Goal: Task Accomplishment & Management: Manage account settings

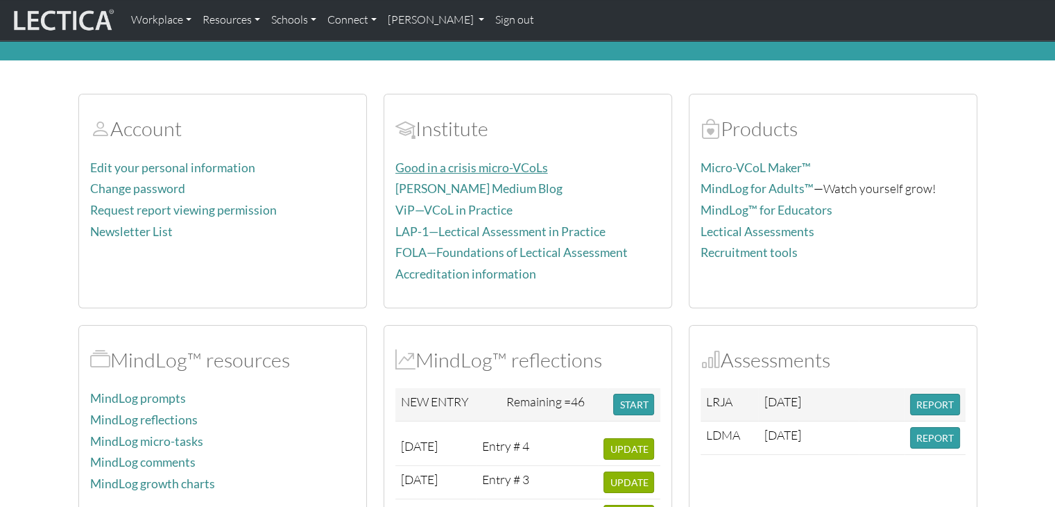
scroll to position [69, 0]
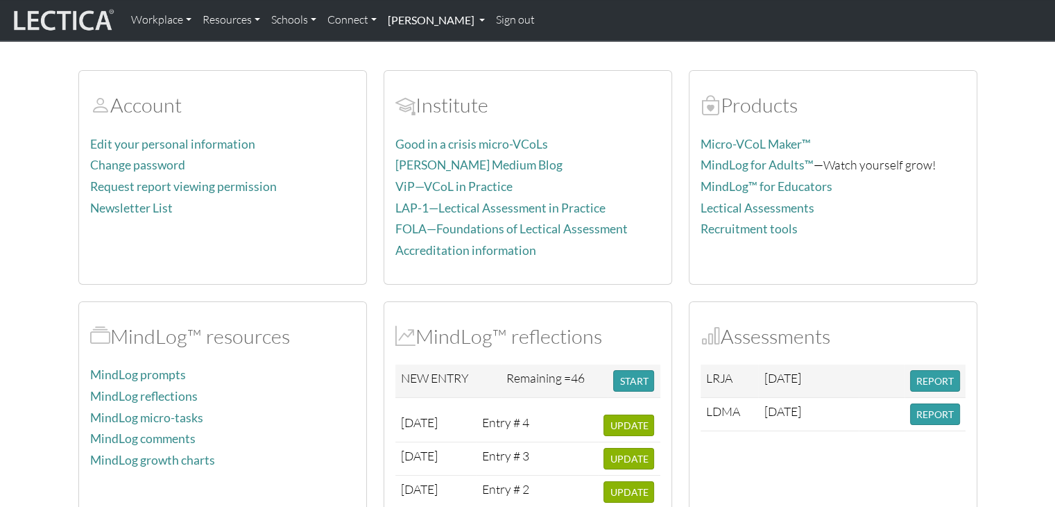
click at [424, 25] on link "[PERSON_NAME]" at bounding box center [436, 20] width 108 height 29
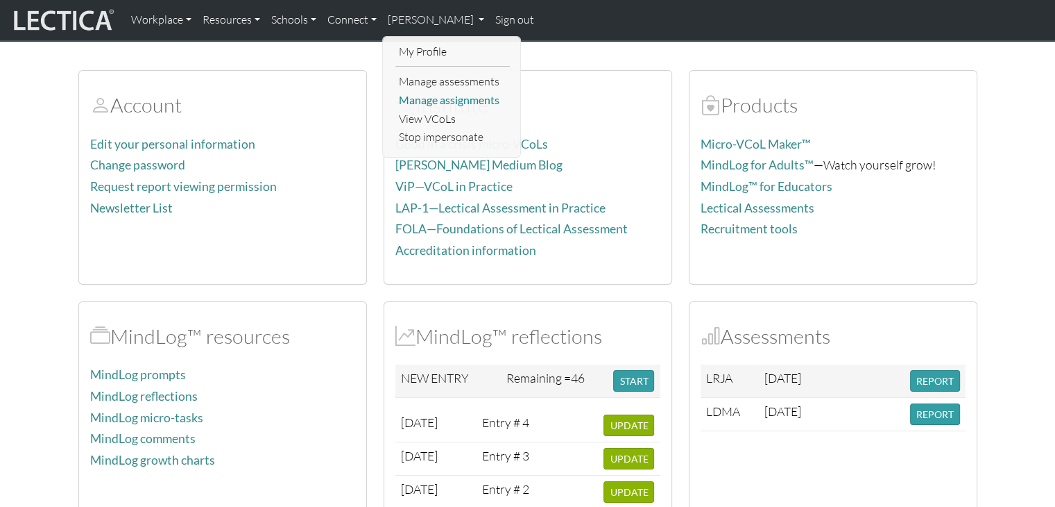
click at [450, 95] on link "Manage assignments" at bounding box center [452, 100] width 114 height 19
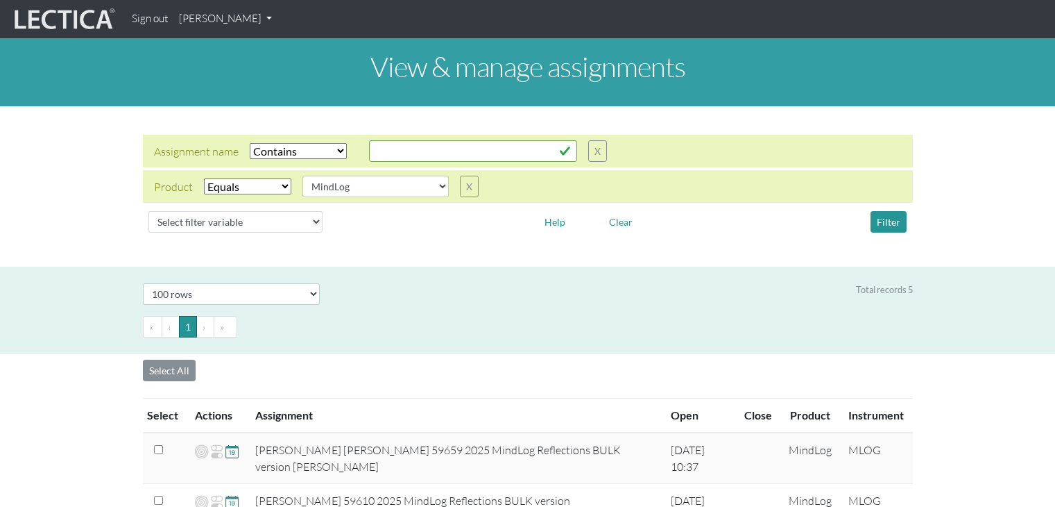
select select "icontains"
select select "MindLog"
select select "100"
click at [210, 35] on nav "Sign out [PERSON_NAME] My Profile Manage assessments Manage assignments View VC…" at bounding box center [527, 19] width 1055 height 38
click at [217, 15] on link "[PERSON_NAME]" at bounding box center [225, 19] width 104 height 27
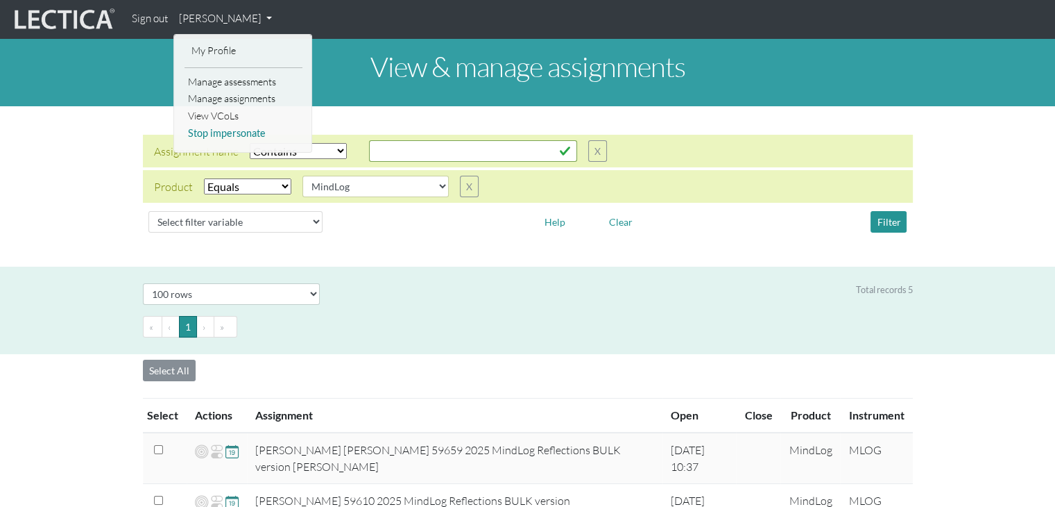
click at [236, 129] on link "Stop impersonate" at bounding box center [244, 133] width 118 height 17
